Goal: Task Accomplishment & Management: Use online tool/utility

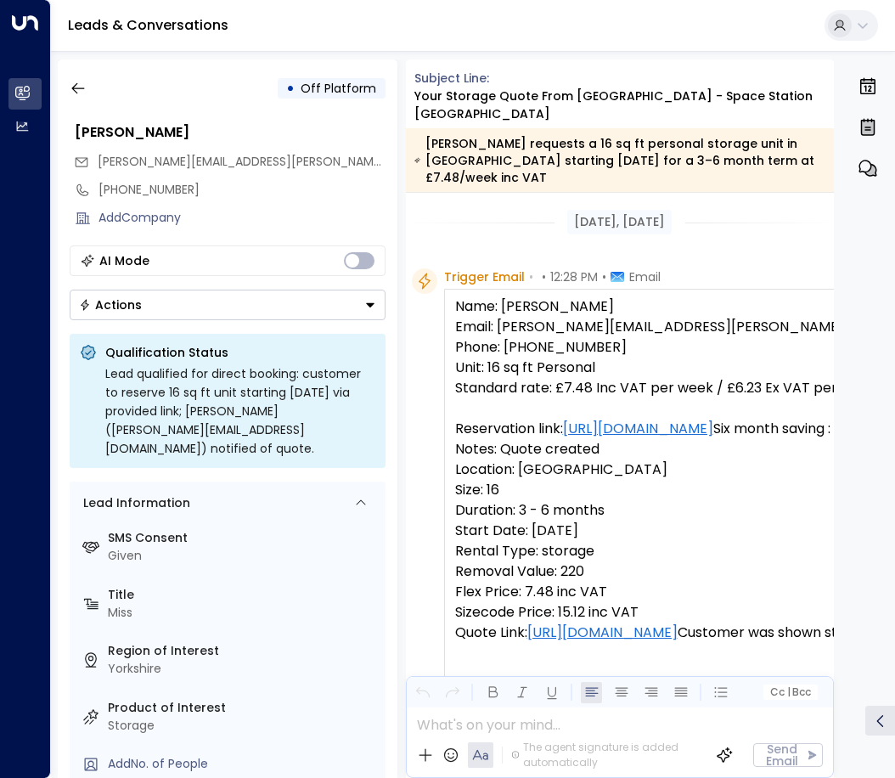
scroll to position [1038, 0]
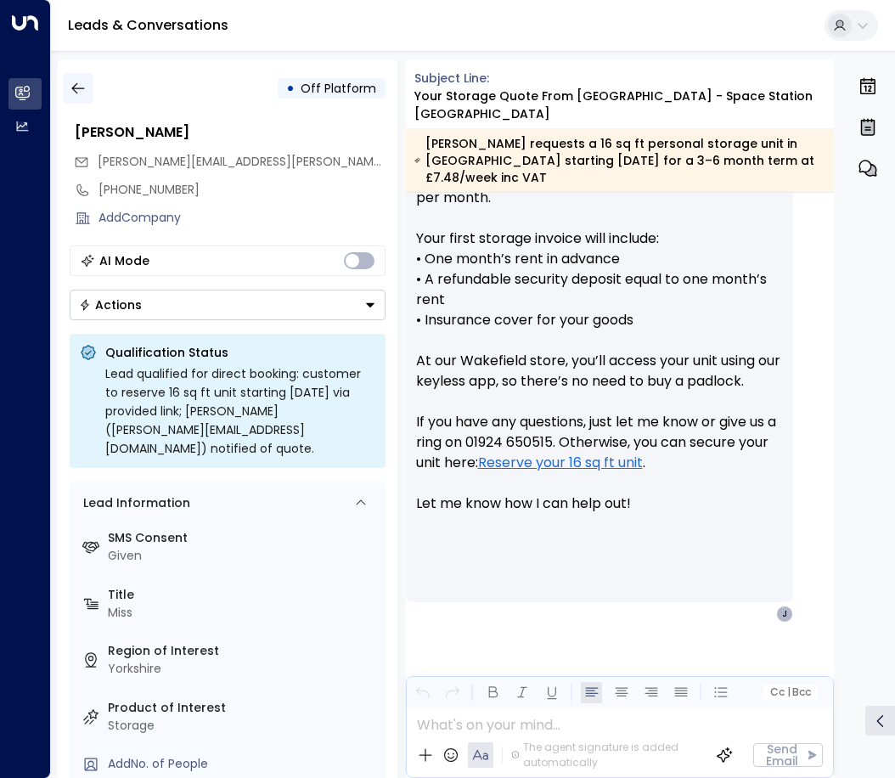
click at [87, 92] on button "button" at bounding box center [78, 88] width 31 height 31
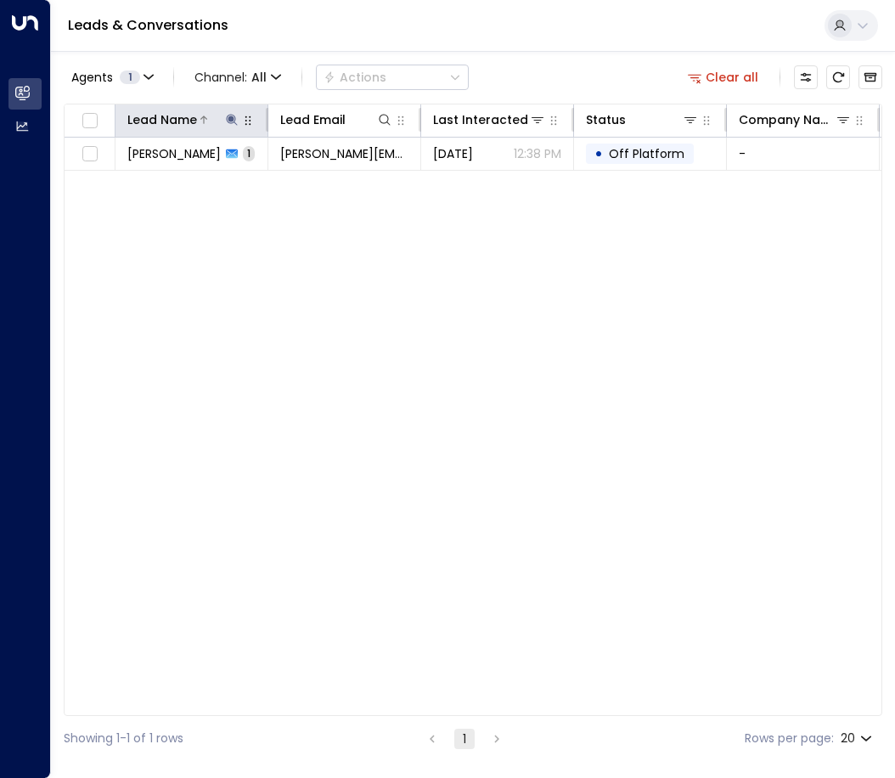
click at [232, 116] on icon at bounding box center [231, 119] width 11 height 11
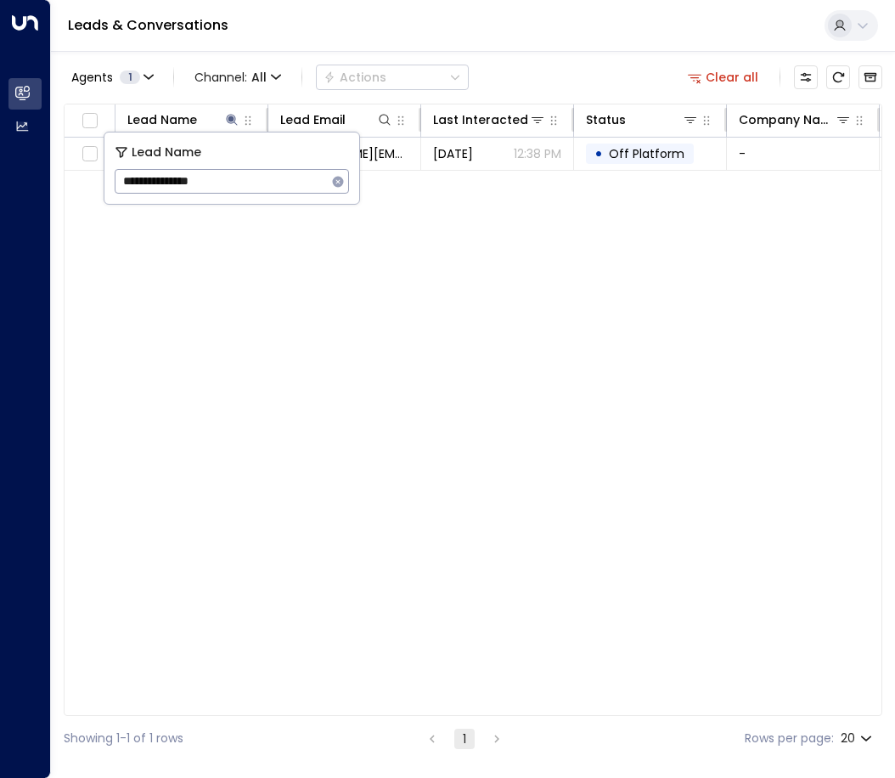
click at [338, 184] on icon "button" at bounding box center [338, 181] width 11 height 11
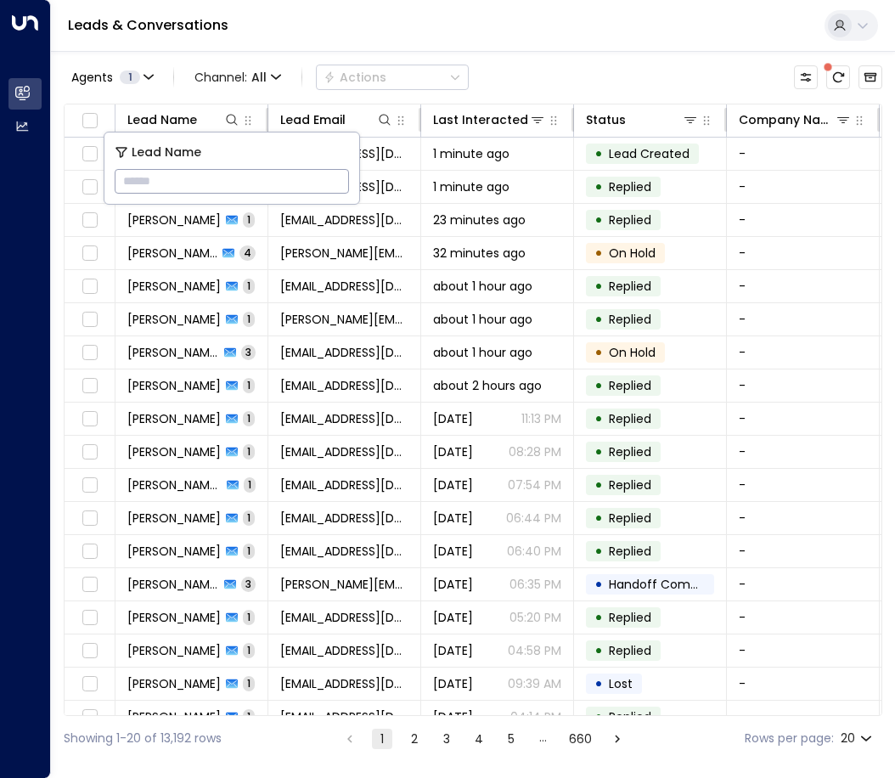
click at [333, 183] on input "text" at bounding box center [232, 181] width 234 height 31
type input "**********"
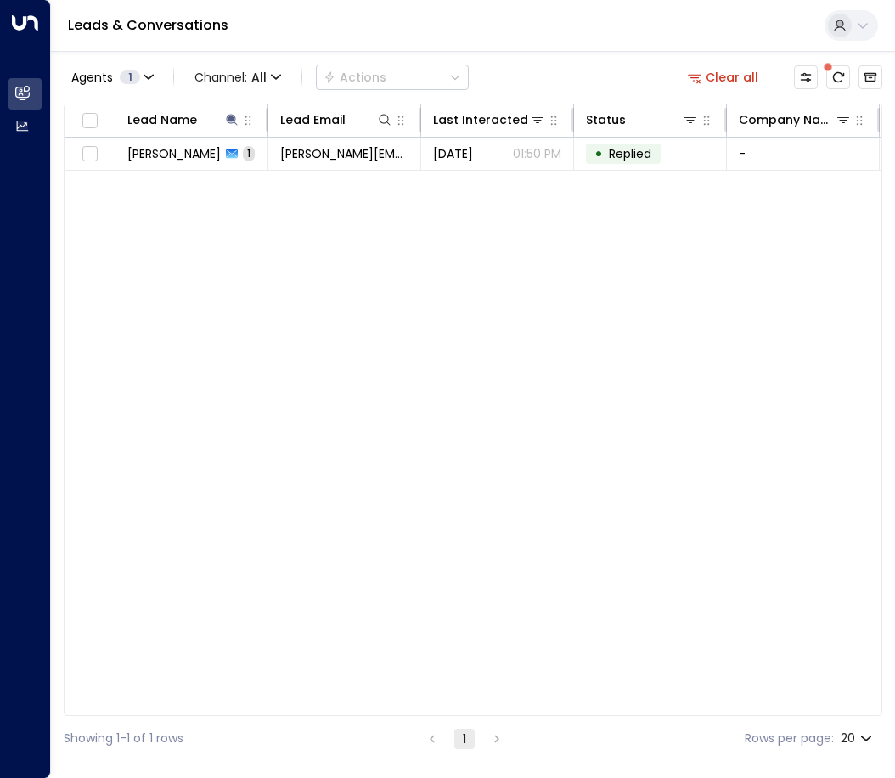
click at [254, 272] on div "Lead Name Lead Email Last Interacted Status Company Name Product # of people AI…" at bounding box center [473, 410] width 819 height 612
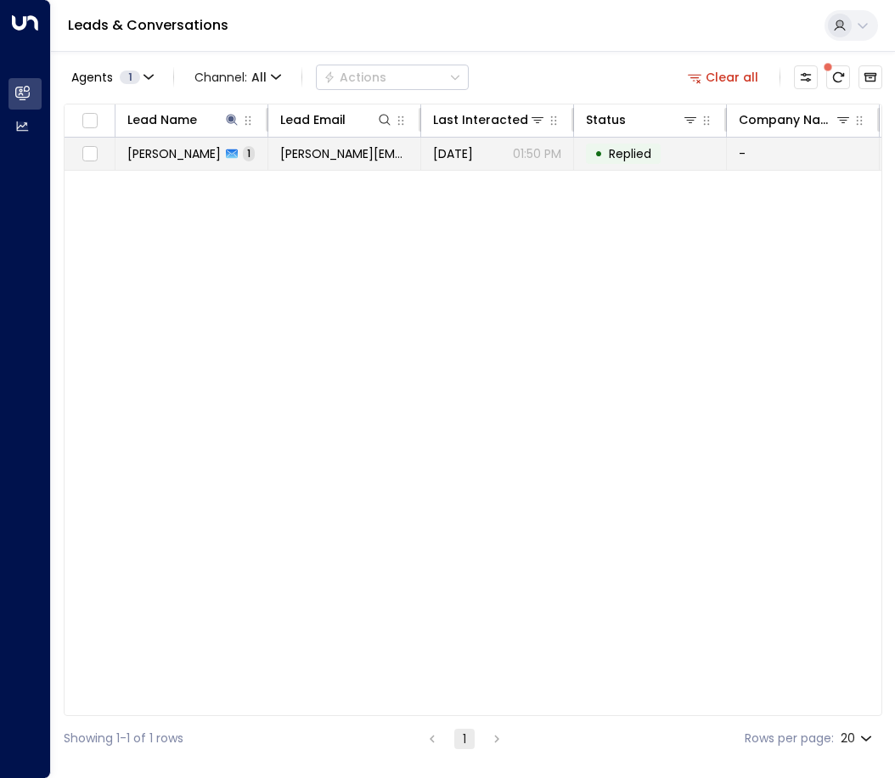
click at [200, 154] on span "[PERSON_NAME]" at bounding box center [173, 153] width 93 height 17
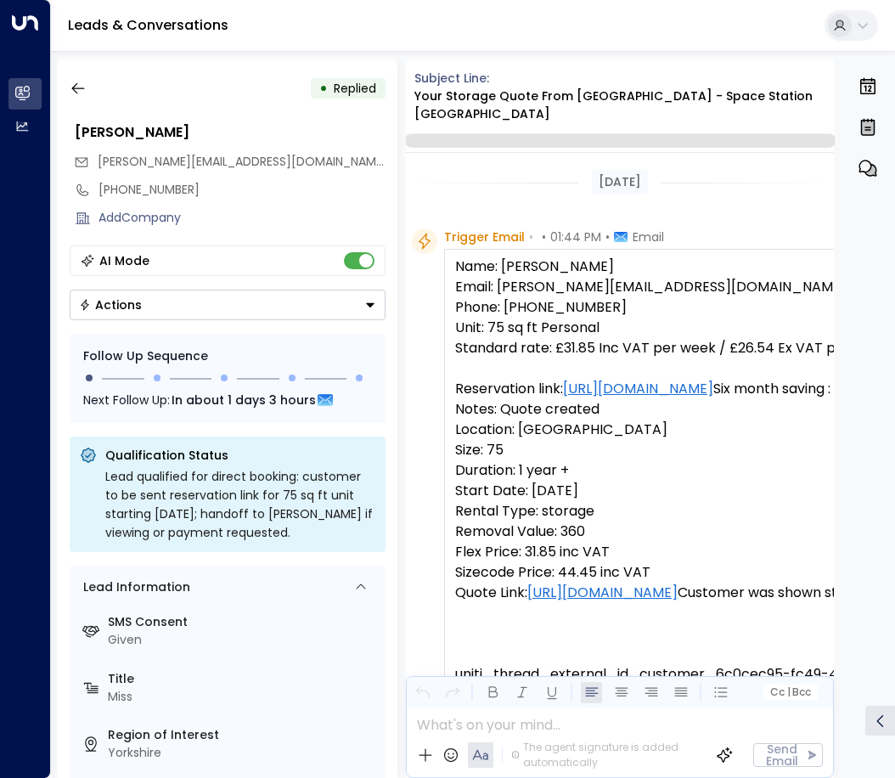
scroll to position [811, 0]
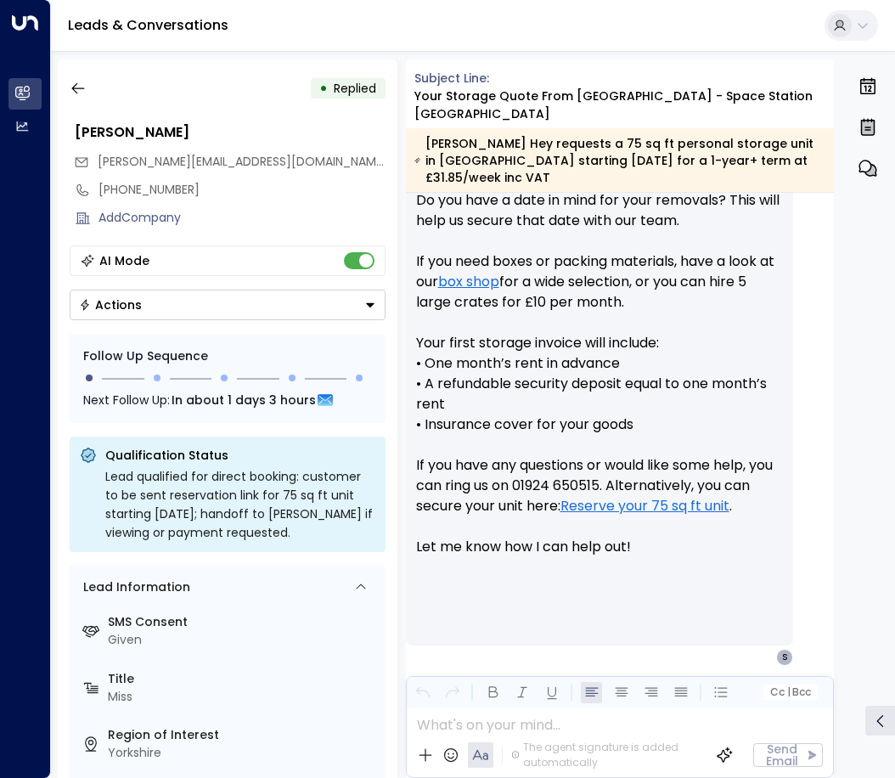
click at [376, 296] on button "Actions" at bounding box center [228, 305] width 316 height 31
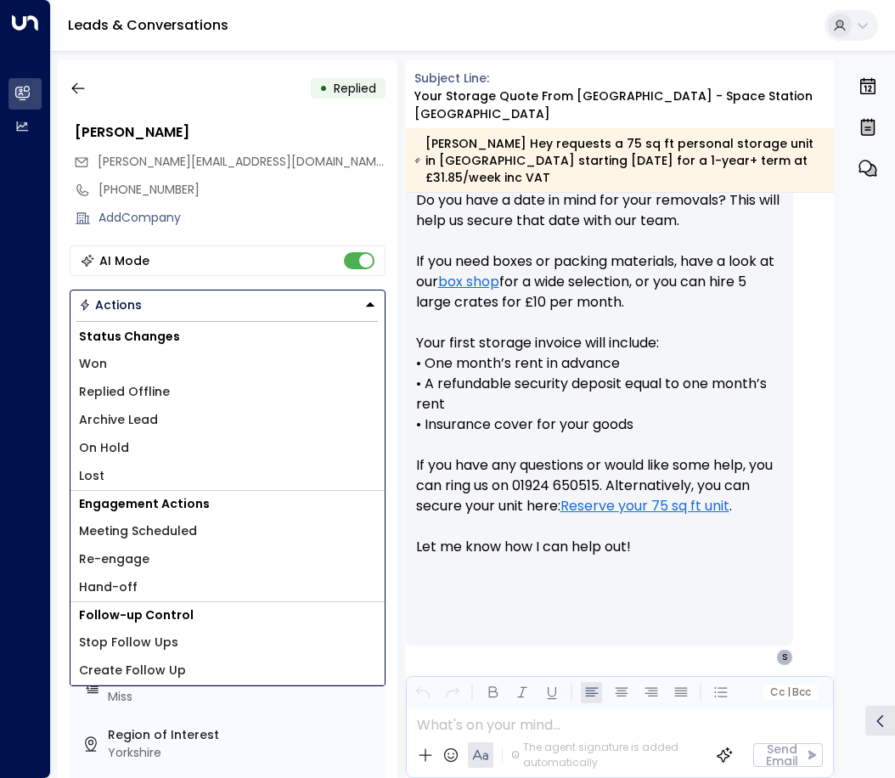
click at [133, 395] on span "Replied Offline" at bounding box center [124, 392] width 91 height 18
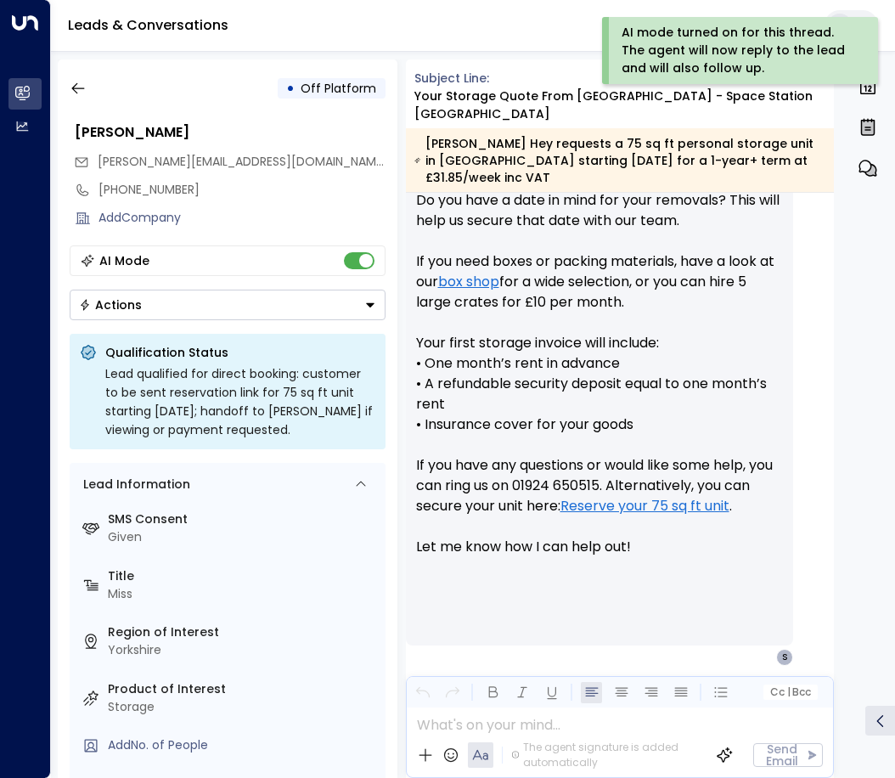
click at [363, 303] on button "Actions" at bounding box center [228, 305] width 316 height 31
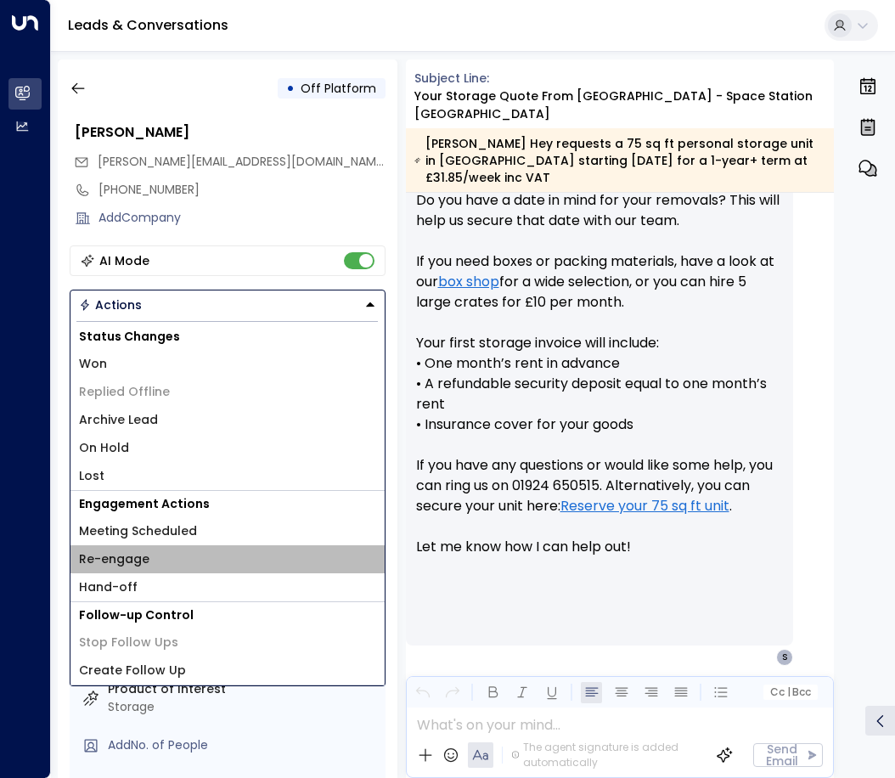
click at [138, 561] on span "Re-engage" at bounding box center [114, 559] width 71 height 18
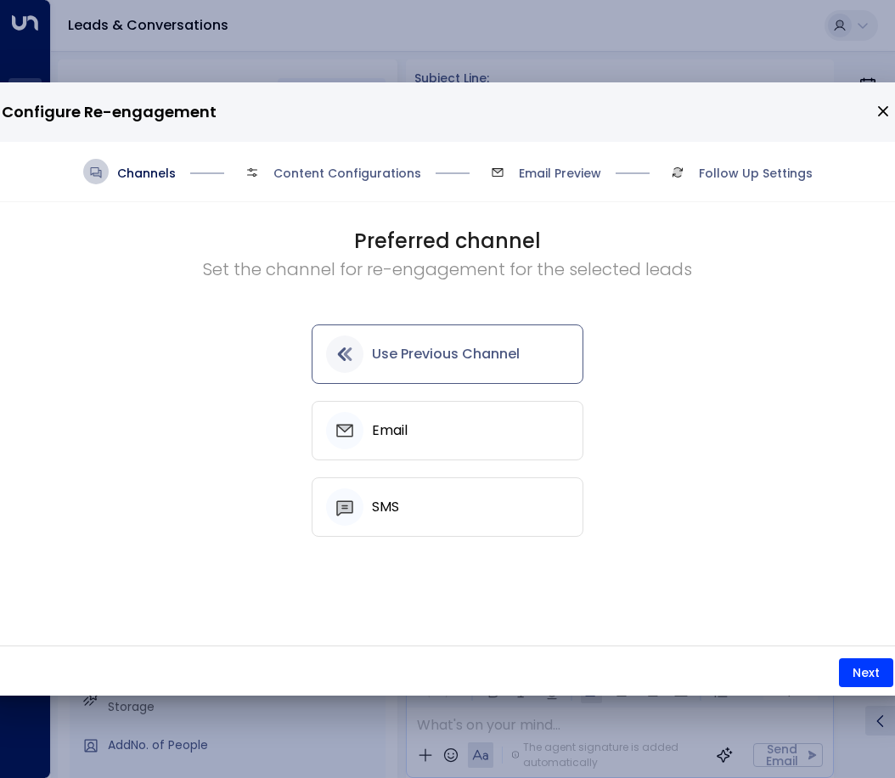
click at [354, 354] on icon "button" at bounding box center [345, 354] width 20 height 20
click at [864, 681] on button "Next" at bounding box center [866, 672] width 54 height 29
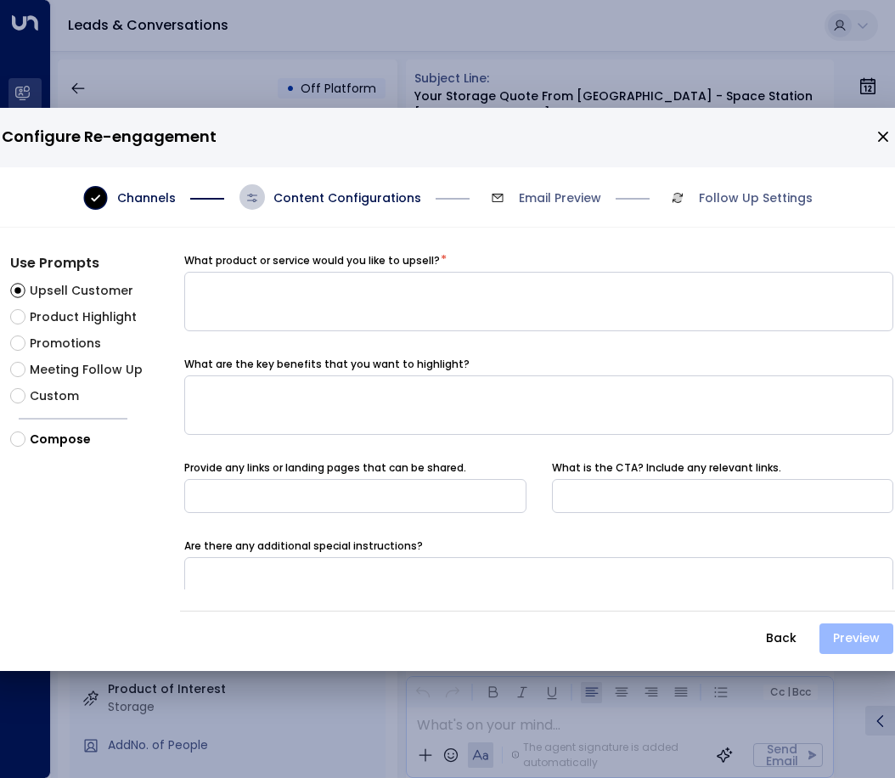
click at [850, 643] on button "Preview" at bounding box center [857, 639] width 74 height 31
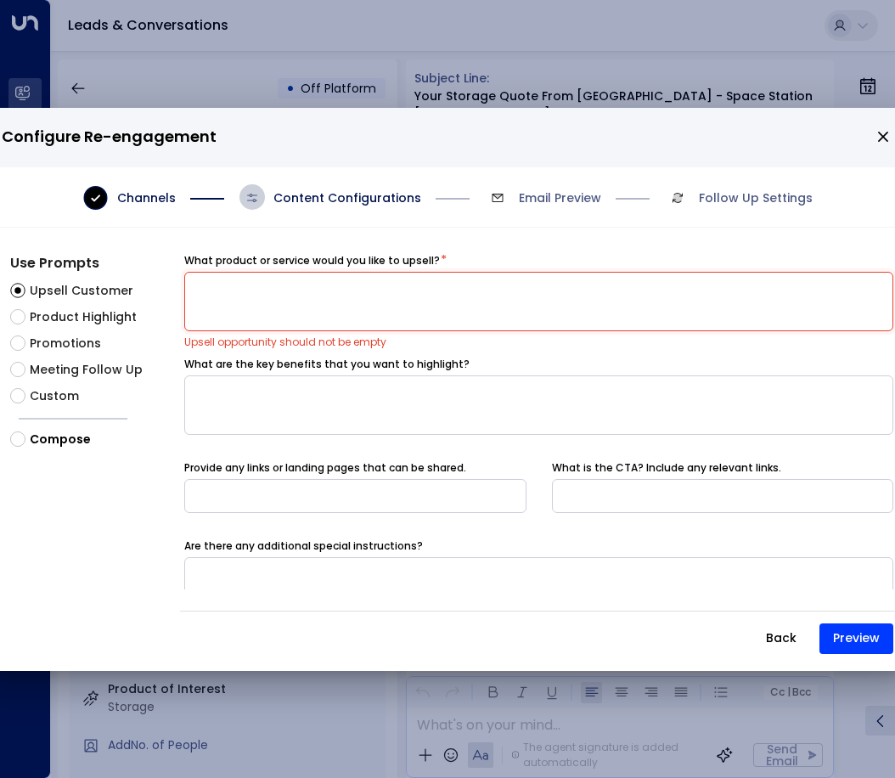
click at [791, 635] on button "Back" at bounding box center [781, 639] width 59 height 31
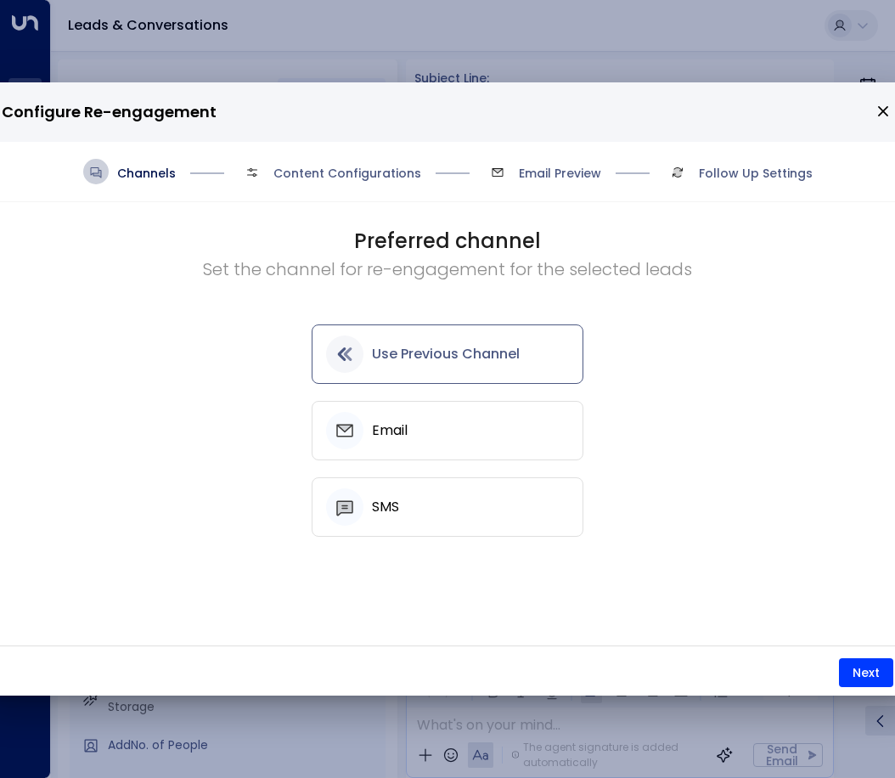
drag, startPoint x: 434, startPoint y: 117, endPoint x: 351, endPoint y: 125, distance: 83.6
click at [264, 128] on h2 "Configure Re-engagement" at bounding box center [448, 111] width 926 height 59
click at [886, 111] on icon "close" at bounding box center [883, 111] width 15 height 15
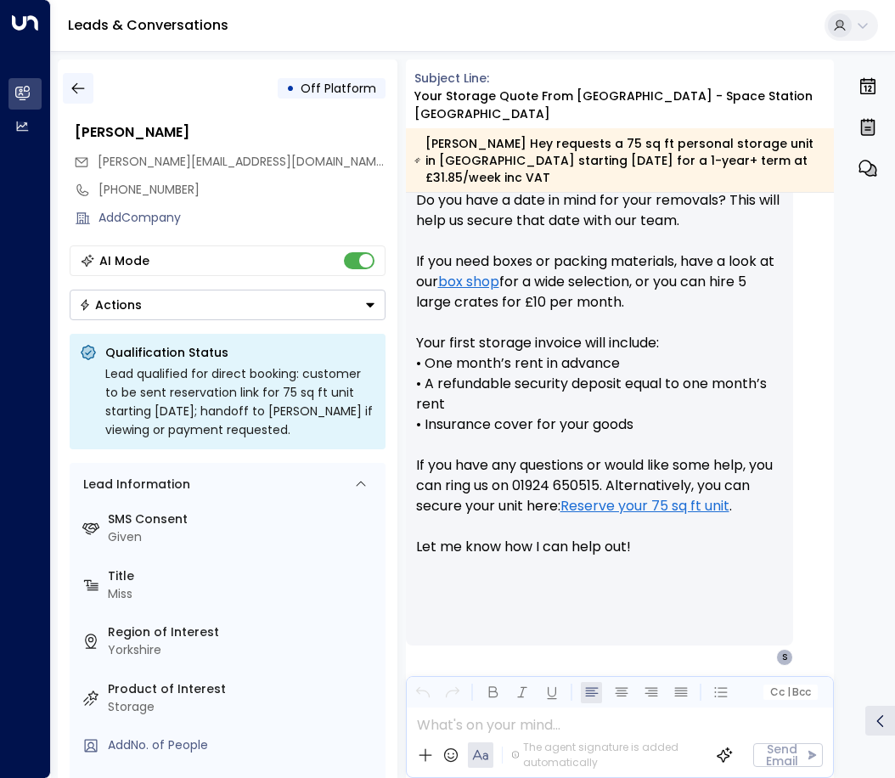
click at [76, 91] on icon "button" at bounding box center [78, 88] width 17 height 17
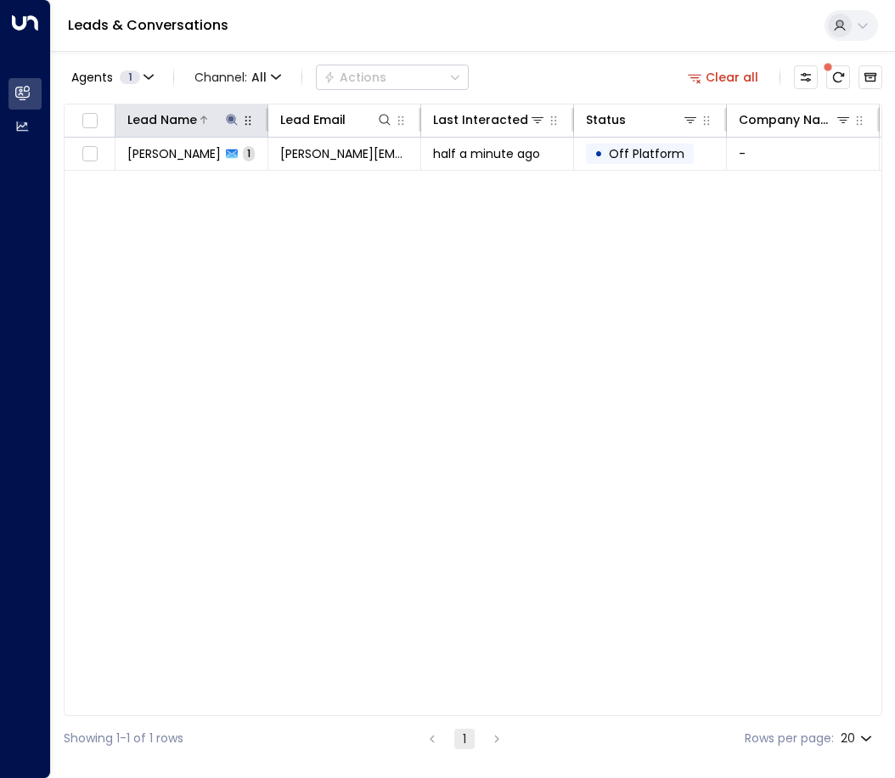
click at [233, 117] on icon at bounding box center [231, 119] width 11 height 11
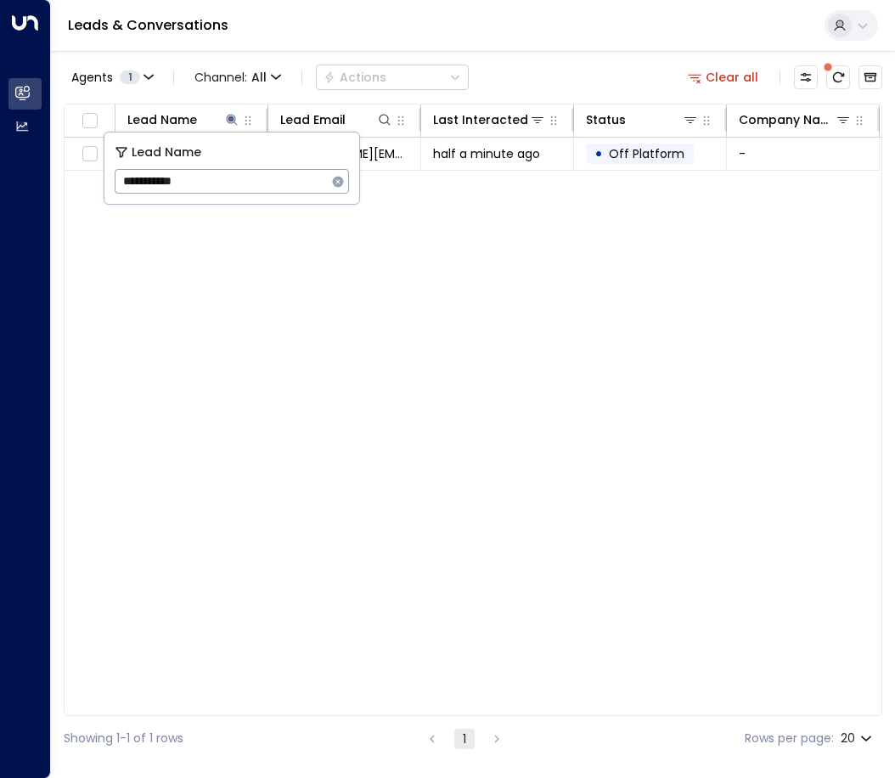
click at [339, 180] on icon "button" at bounding box center [338, 182] width 14 height 14
click at [220, 178] on input "text" at bounding box center [232, 181] width 234 height 31
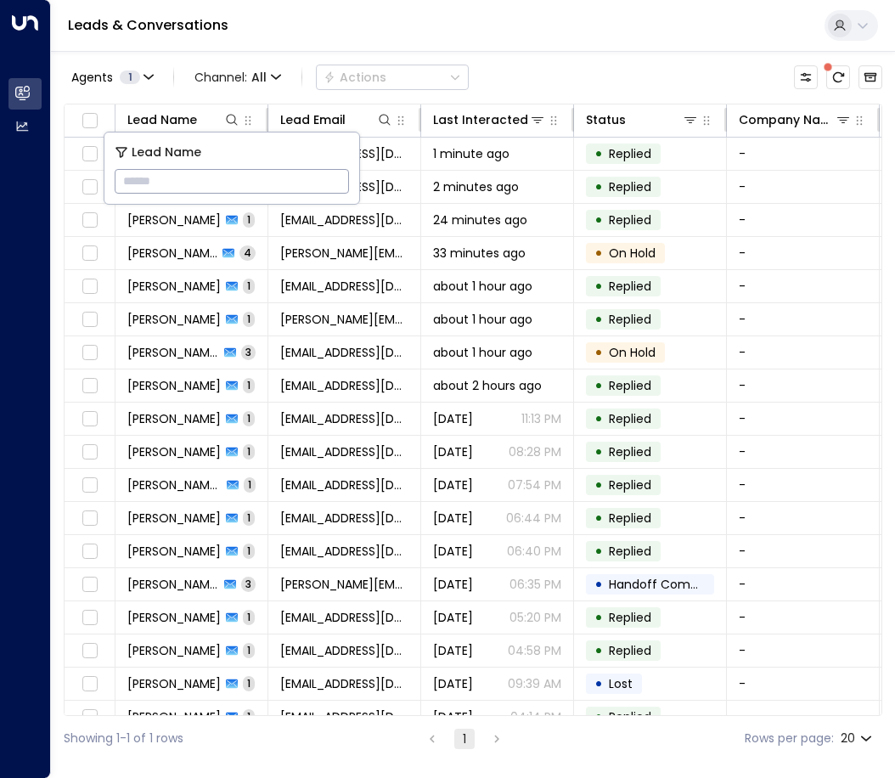
type input "**********"
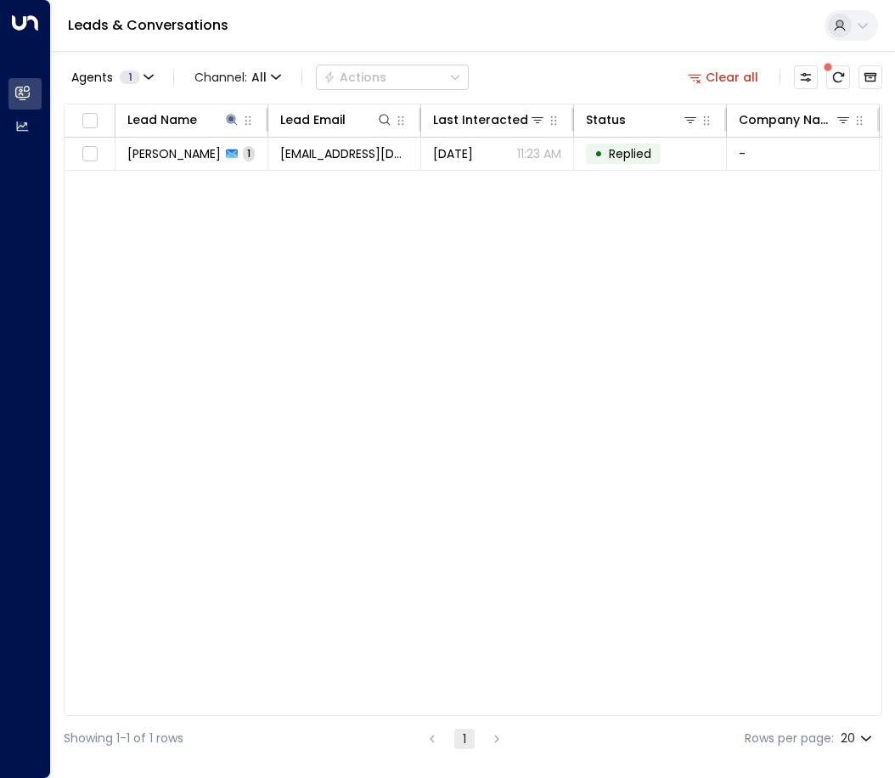
click at [249, 269] on div "Lead Name Lead Email Last Interacted Status Company Name Product # of people AI…" at bounding box center [473, 410] width 819 height 612
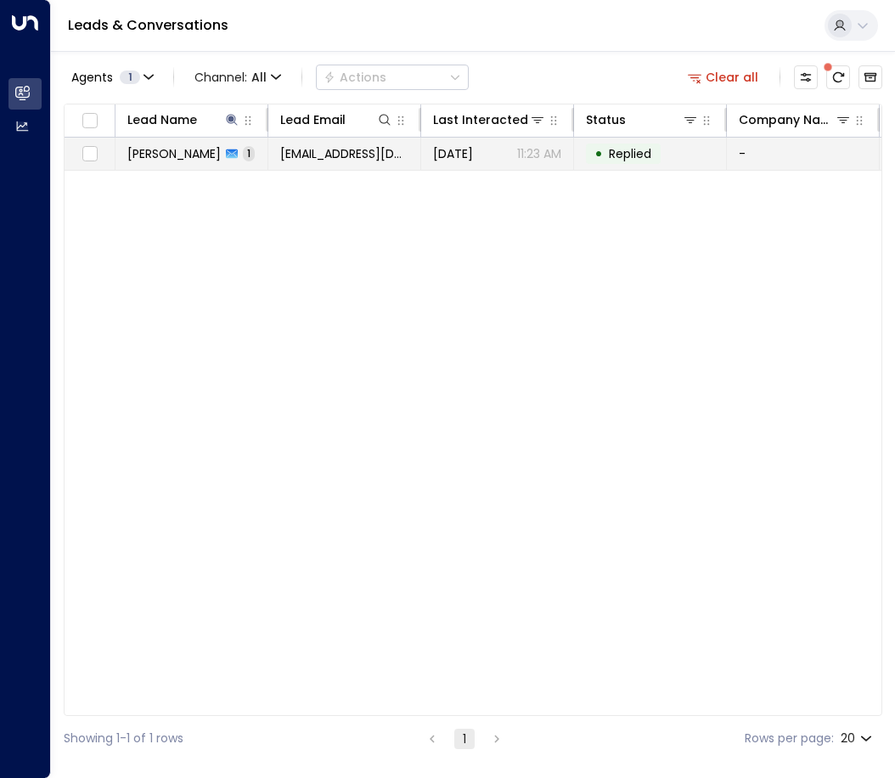
click at [196, 158] on span "[PERSON_NAME]" at bounding box center [173, 153] width 93 height 17
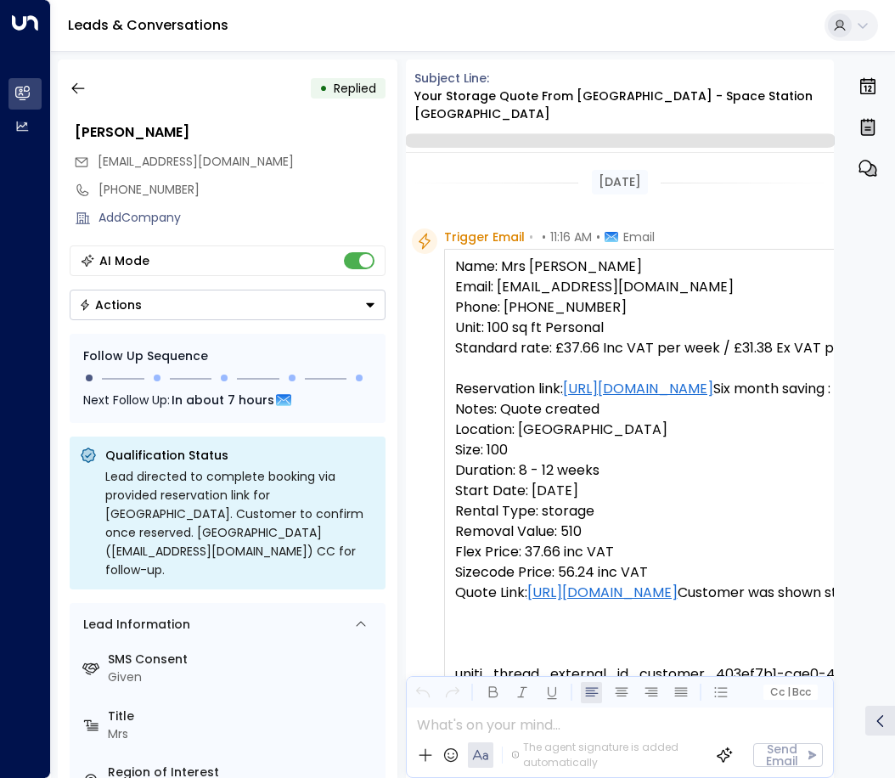
scroll to position [665, 0]
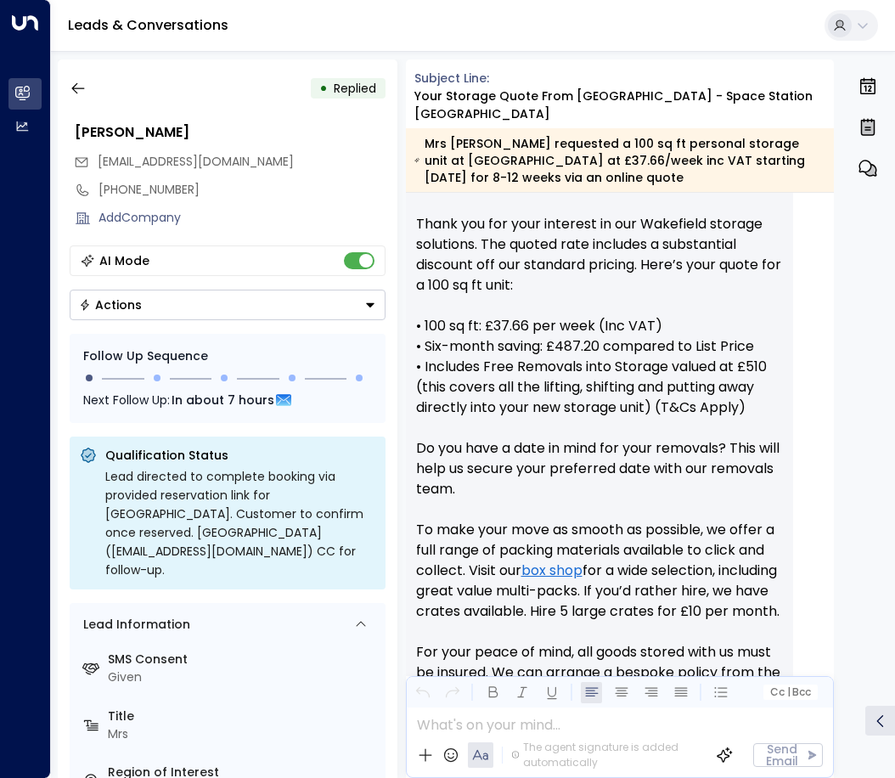
click at [359, 316] on button "Actions" at bounding box center [228, 305] width 316 height 31
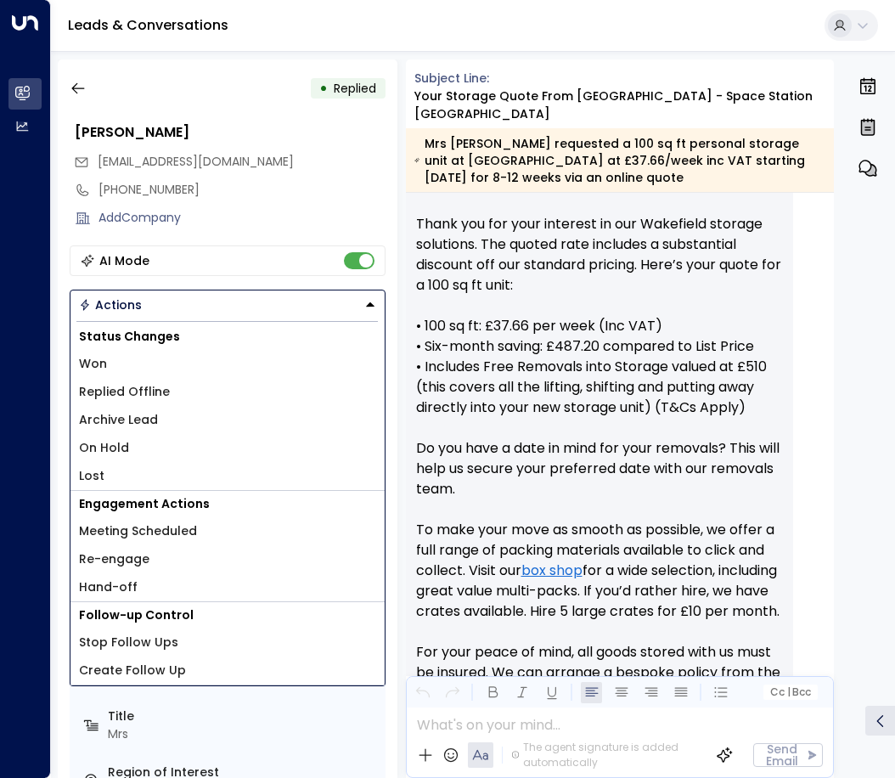
click at [146, 395] on span "Replied Offline" at bounding box center [124, 392] width 91 height 18
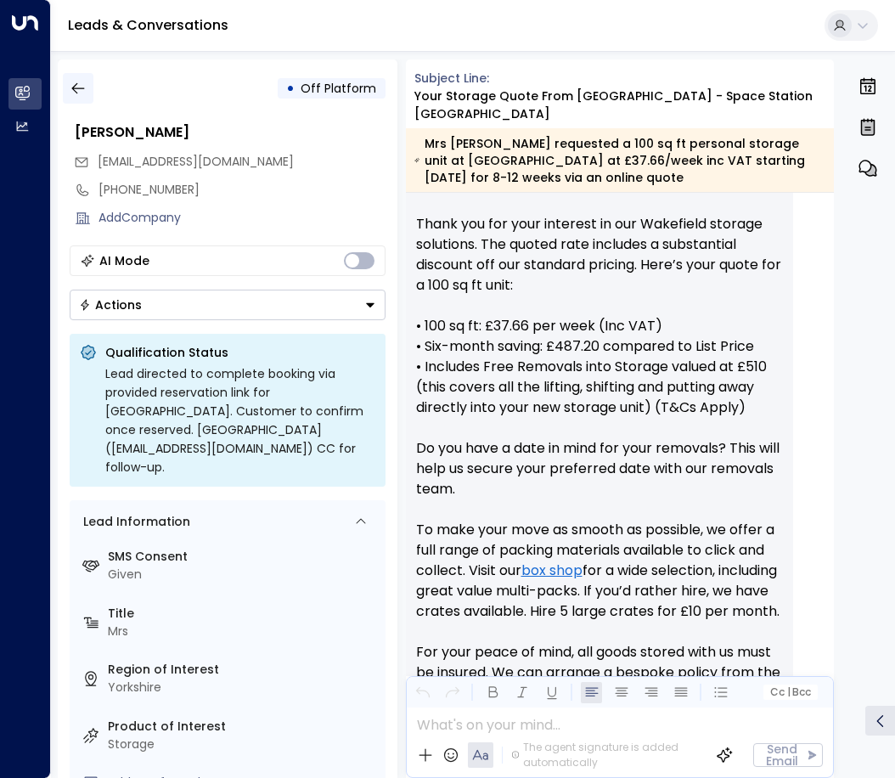
click at [79, 93] on icon "button" at bounding box center [78, 88] width 17 height 17
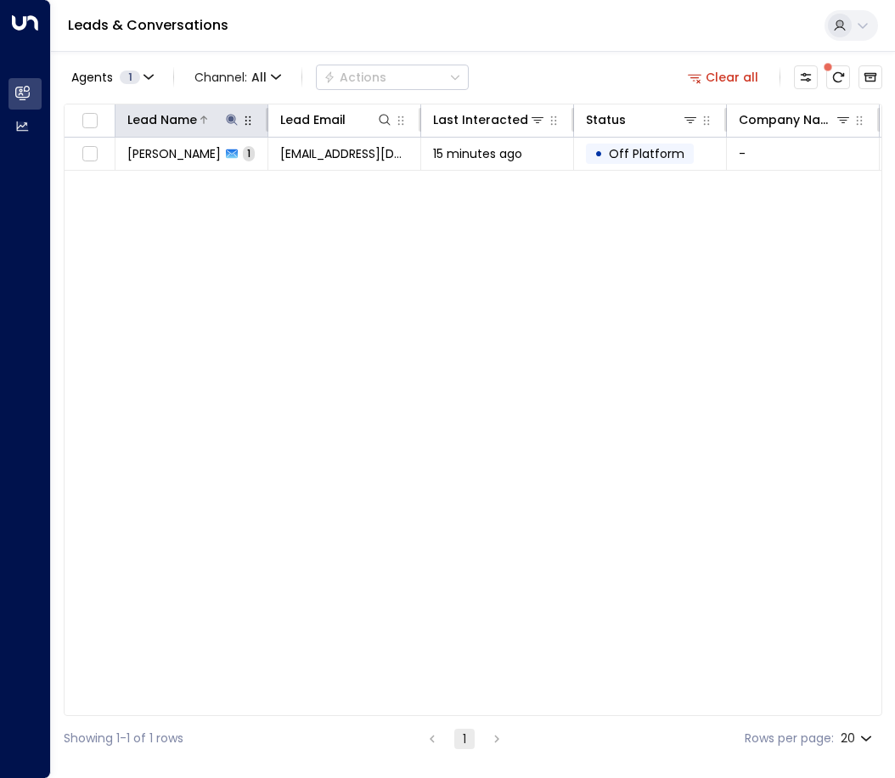
click at [232, 115] on icon at bounding box center [231, 119] width 11 height 11
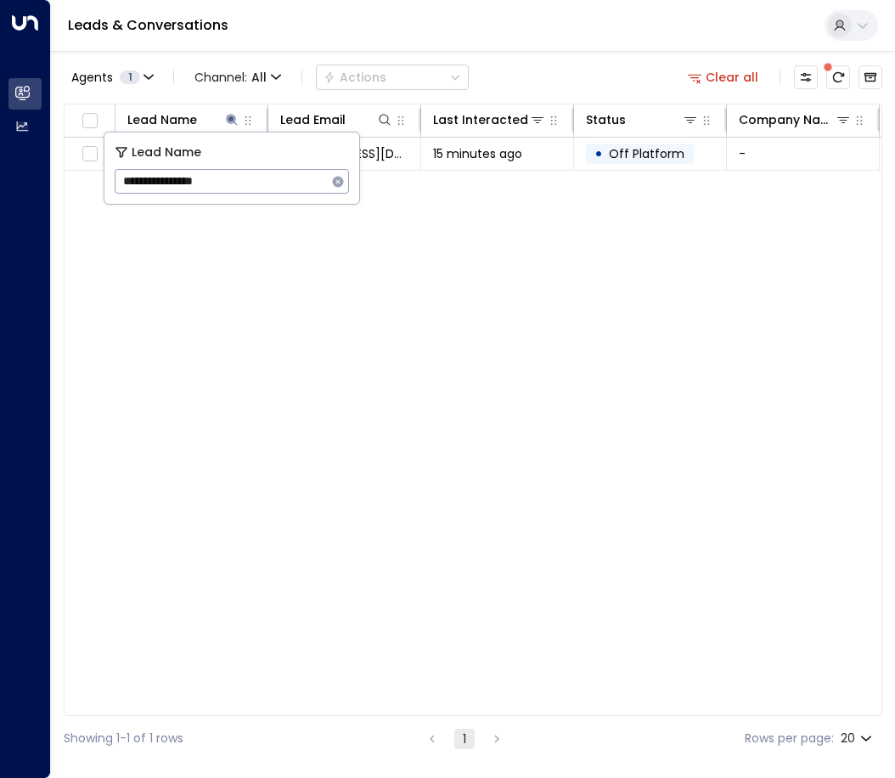
click at [333, 184] on icon "button" at bounding box center [338, 182] width 14 height 14
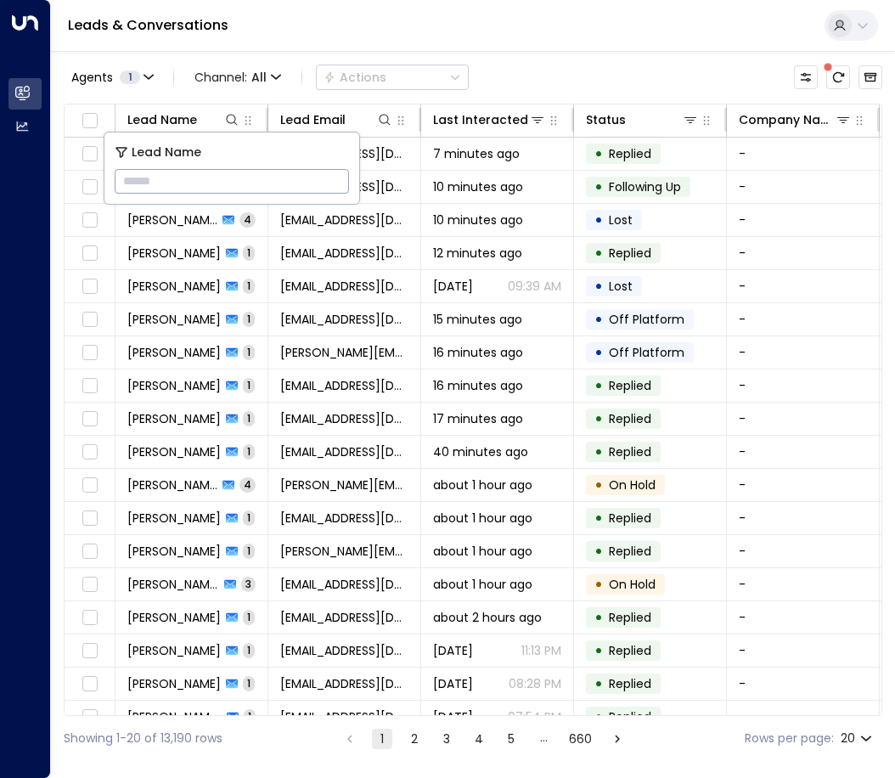
click at [319, 182] on input "text" at bounding box center [232, 181] width 234 height 31
type input "*********"
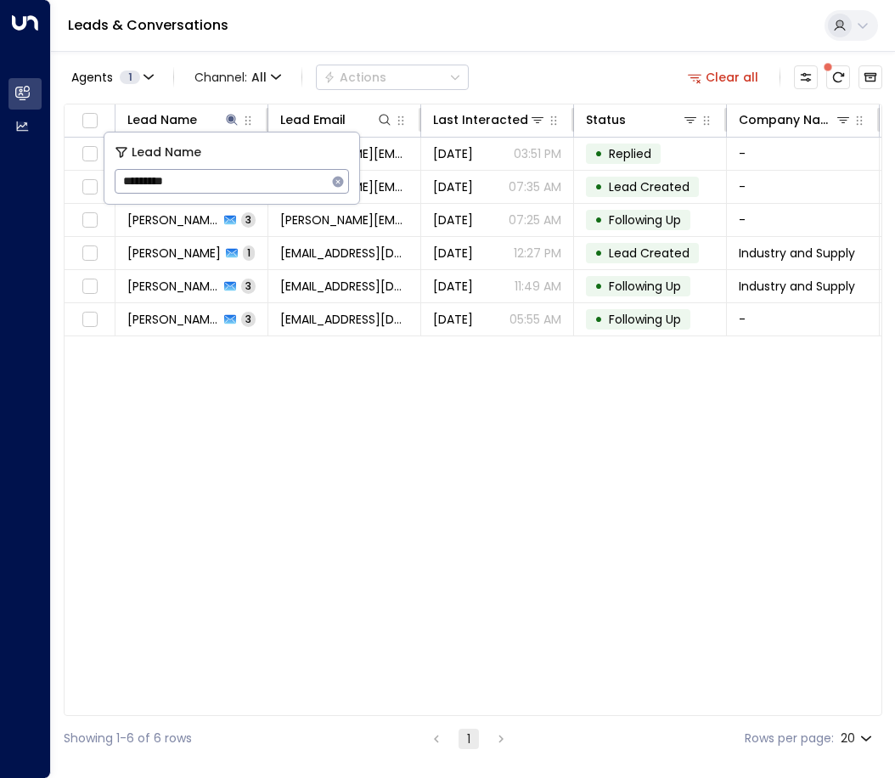
click at [336, 182] on icon "button" at bounding box center [338, 181] width 11 height 11
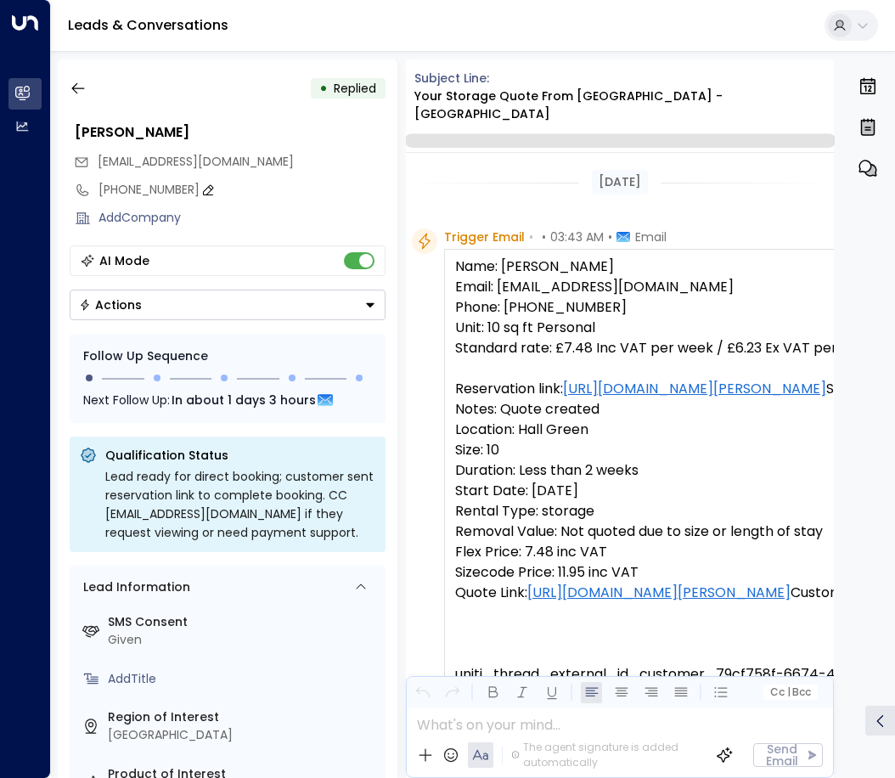
scroll to position [872, 0]
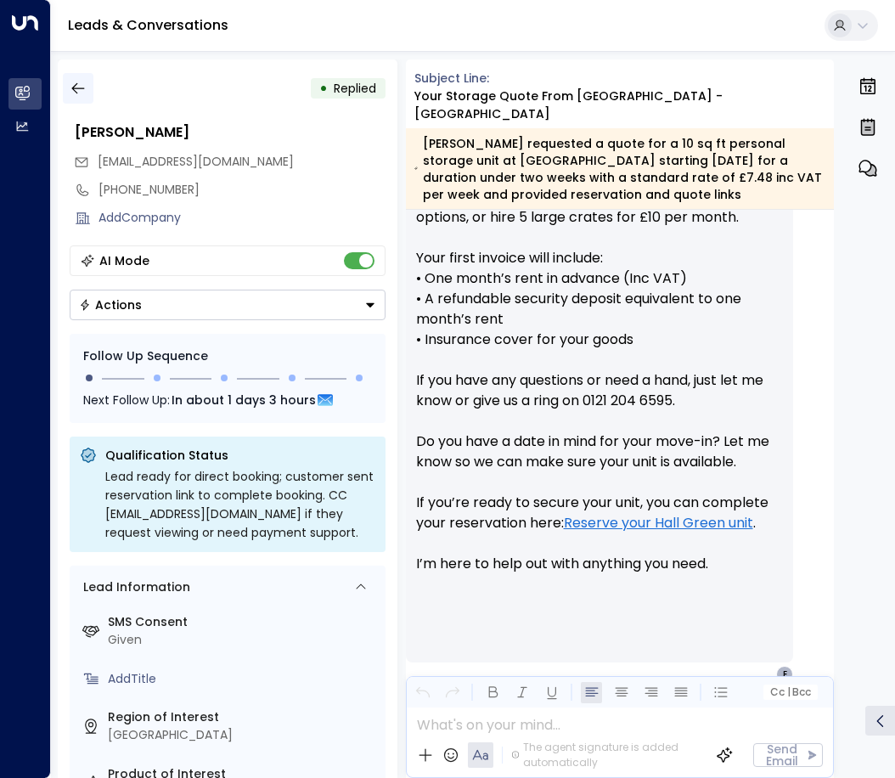
click at [74, 83] on icon "button" at bounding box center [78, 88] width 17 height 17
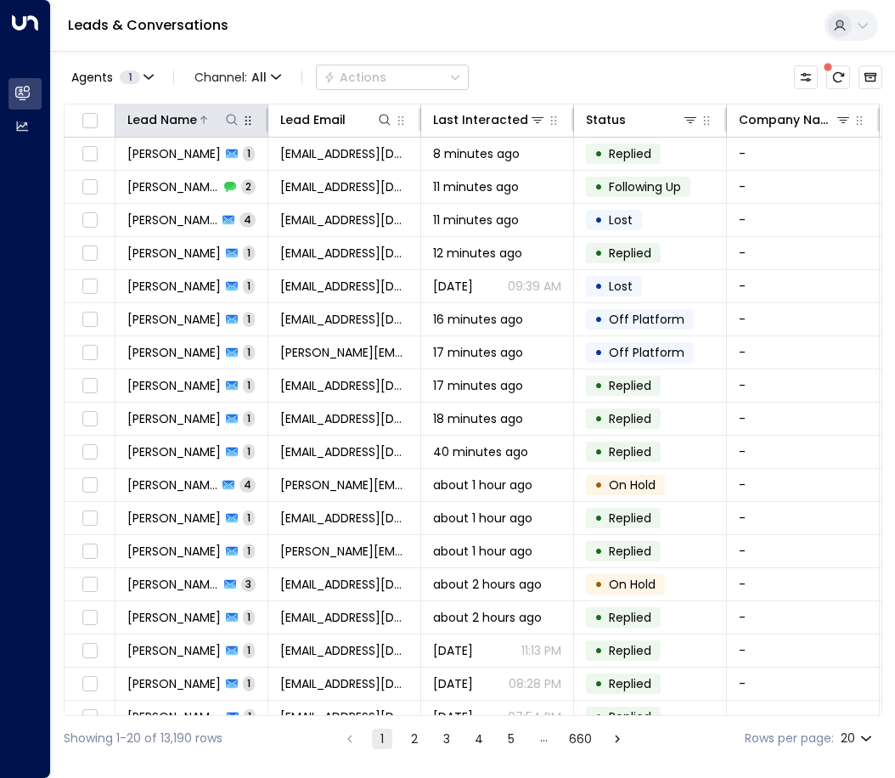
click at [226, 118] on icon at bounding box center [232, 120] width 14 height 14
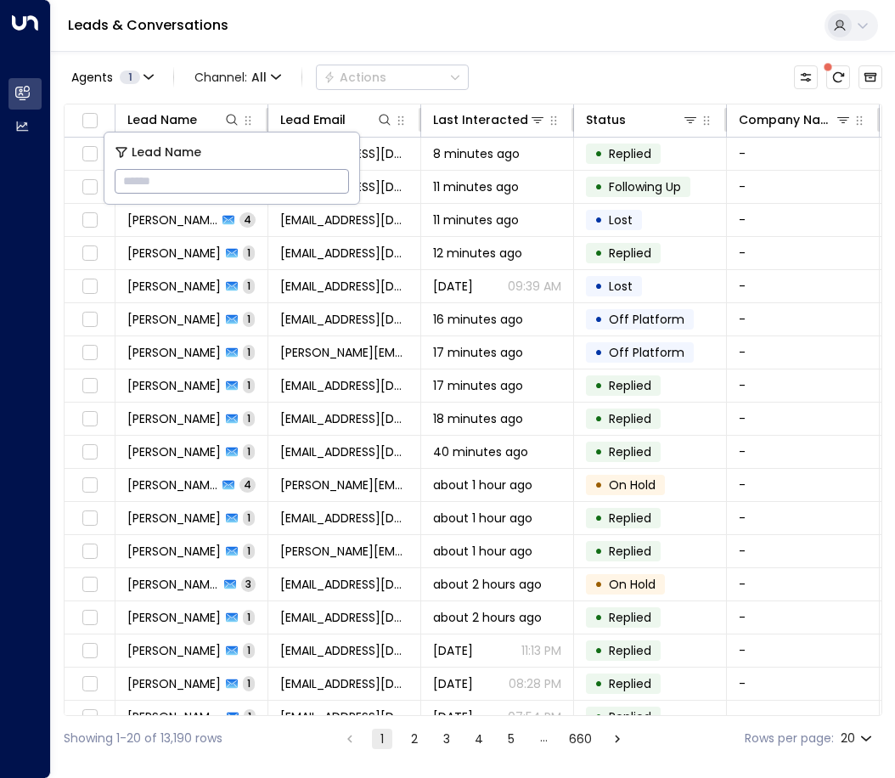
paste input "**********"
type input "**********"
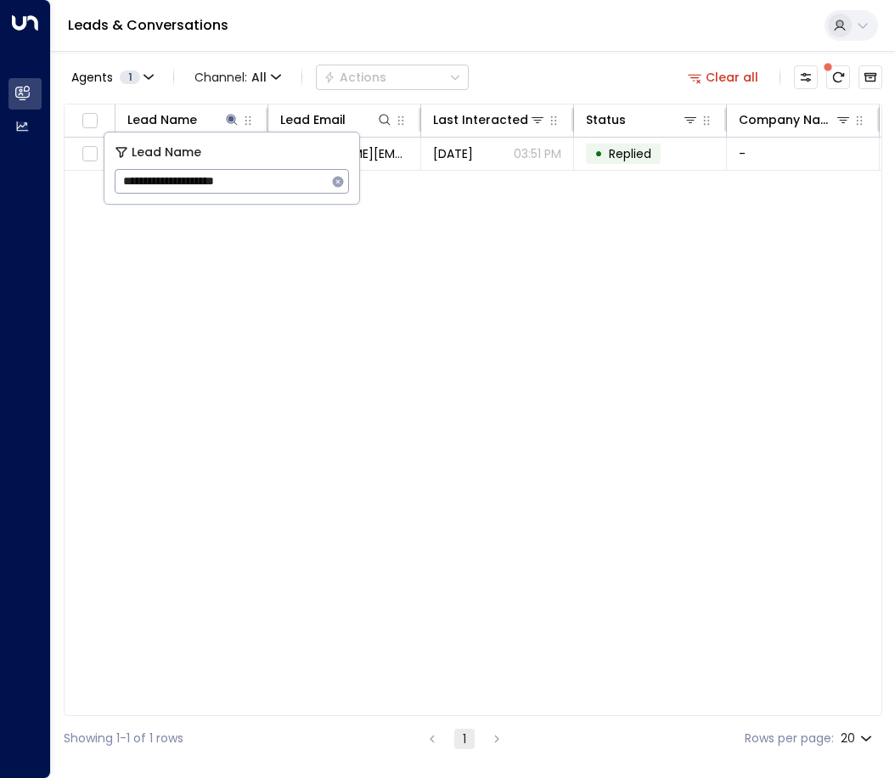
click at [422, 211] on div "Lead Name Lead Email Last Interacted Status Company Name Product # of people AI…" at bounding box center [473, 410] width 819 height 612
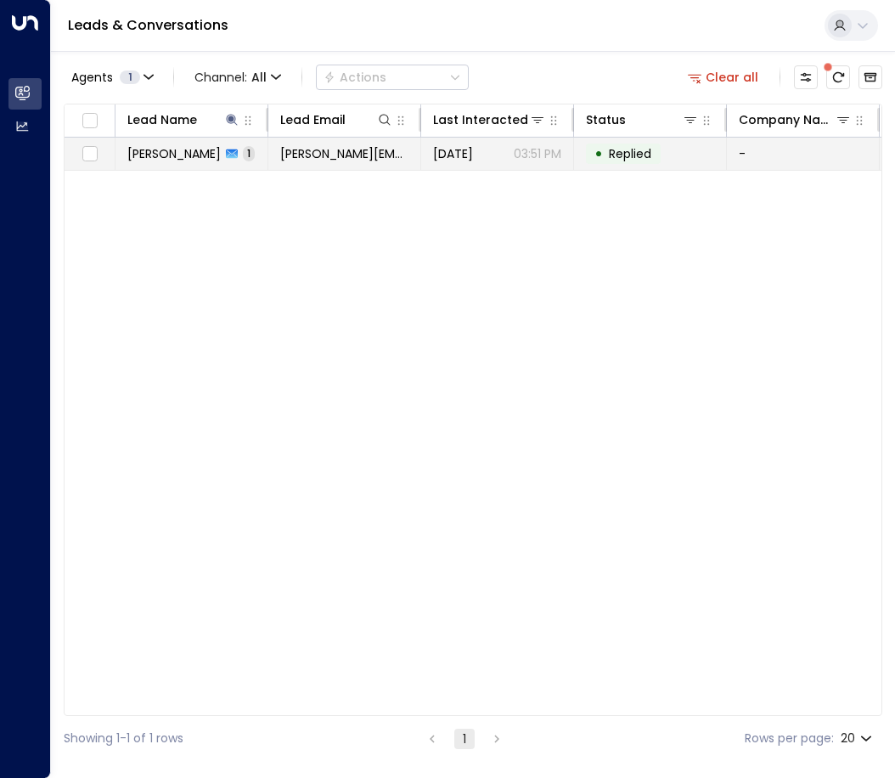
click at [455, 155] on span "[DATE]" at bounding box center [453, 153] width 40 height 17
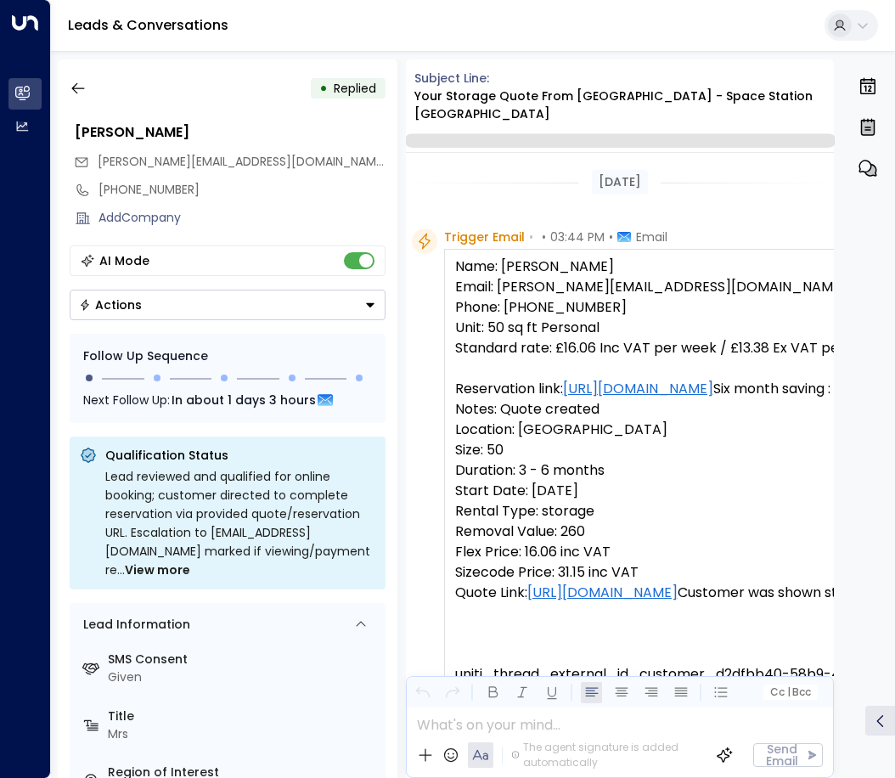
scroll to position [665, 0]
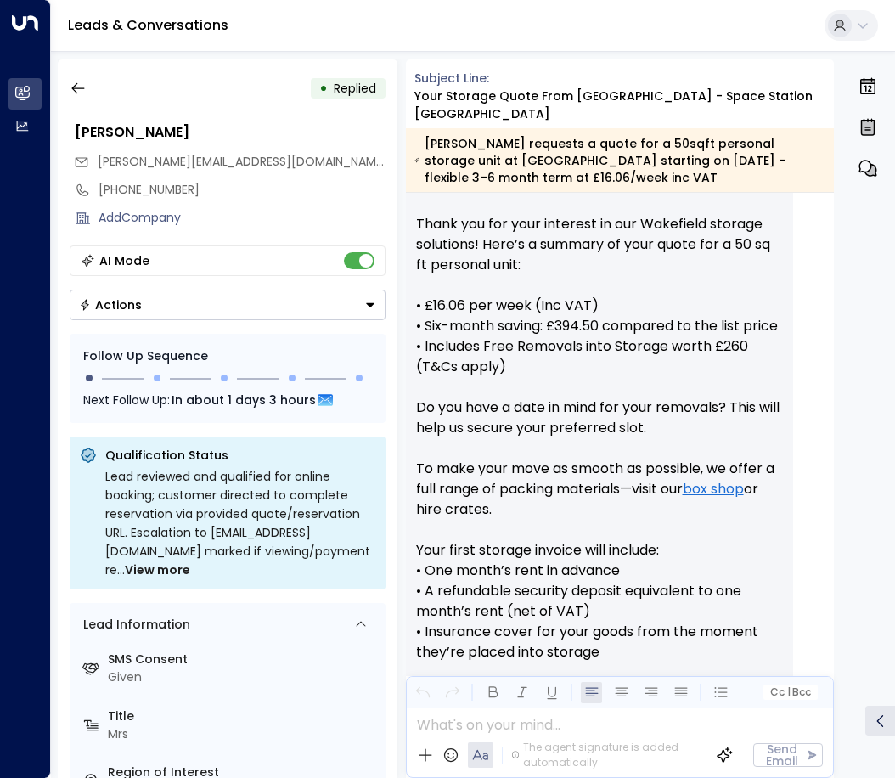
click at [199, 296] on button "Actions" at bounding box center [228, 305] width 316 height 31
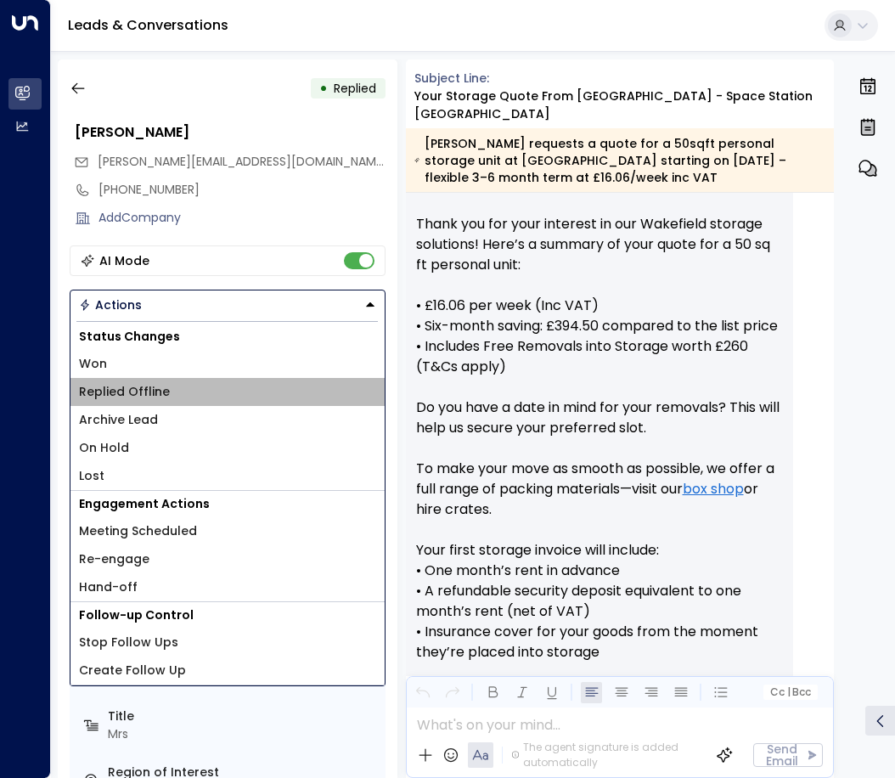
click at [155, 392] on span "Replied Offline" at bounding box center [124, 392] width 91 height 18
